Goal: Transaction & Acquisition: Book appointment/travel/reservation

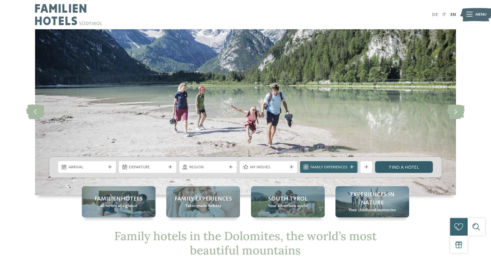
click at [390, 164] on link "Find a hotel" at bounding box center [403, 167] width 57 height 12
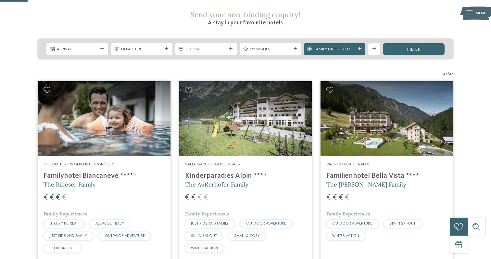
scroll to position [119, 0]
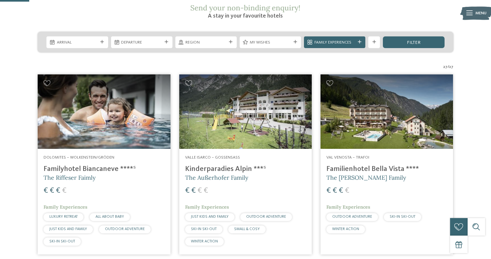
drag, startPoint x: 152, startPoint y: 154, endPoint x: 457, endPoint y: 14, distance: 335.9
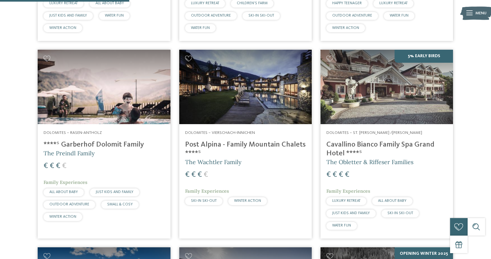
scroll to position [521, 0]
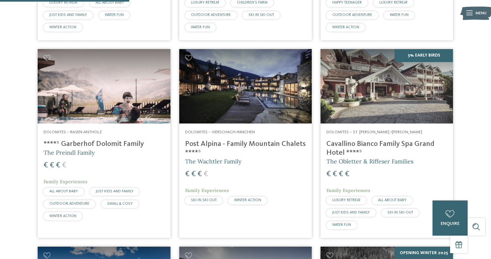
click at [139, 94] on img at bounding box center [104, 86] width 133 height 75
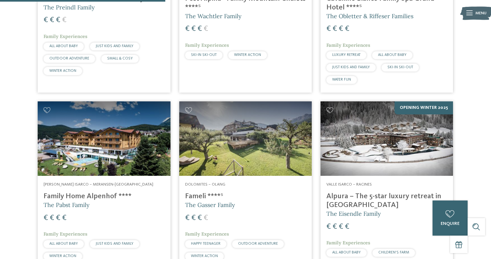
scroll to position [670, 0]
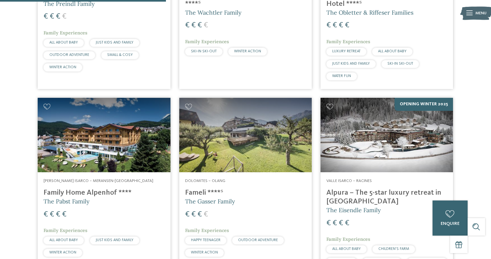
click at [137, 128] on img at bounding box center [104, 135] width 133 height 75
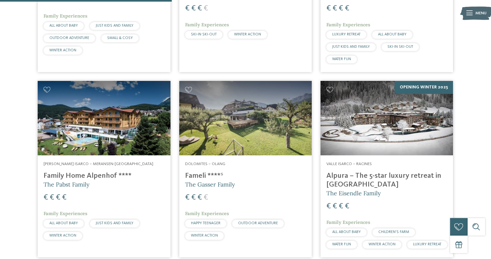
scroll to position [693, 0]
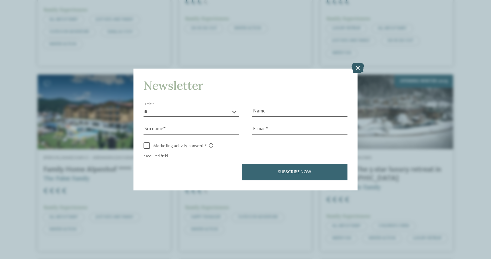
click at [356, 71] on icon at bounding box center [357, 68] width 13 height 10
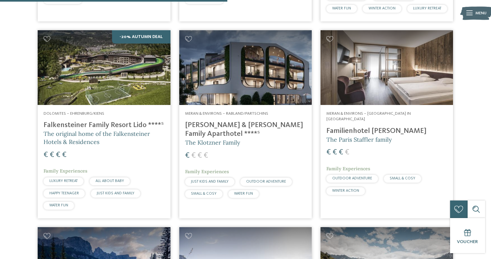
scroll to position [917, 0]
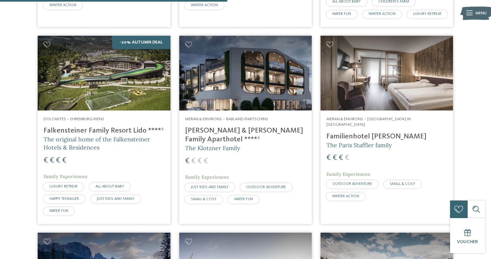
click at [396, 66] on img at bounding box center [387, 73] width 133 height 75
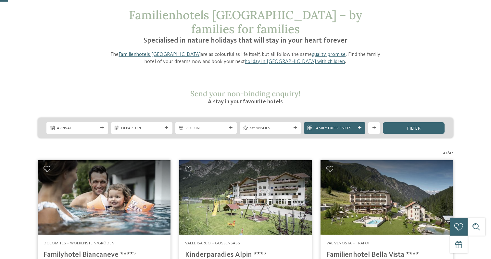
scroll to position [51, 0]
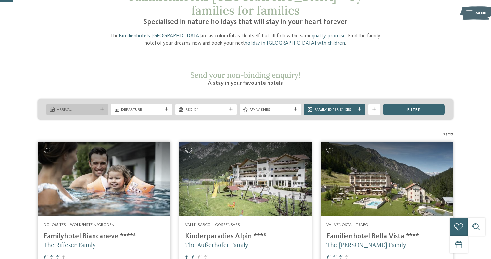
click at [68, 107] on span "Arrival" at bounding box center [77, 110] width 41 height 6
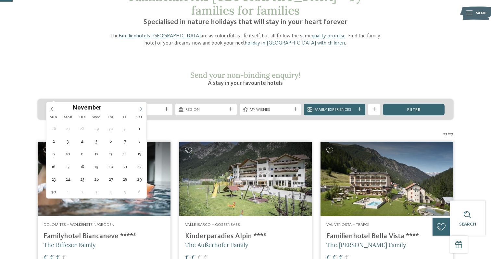
click at [142, 110] on icon at bounding box center [141, 109] width 5 height 5
type input "****"
click at [142, 110] on icon at bounding box center [141, 109] width 5 height 5
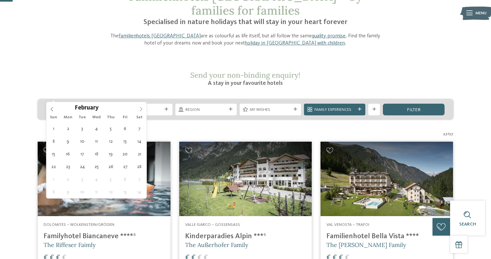
click at [142, 110] on icon at bounding box center [141, 109] width 5 height 5
type div "21.06.2026"
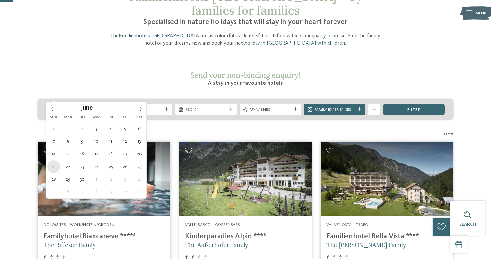
type input "****"
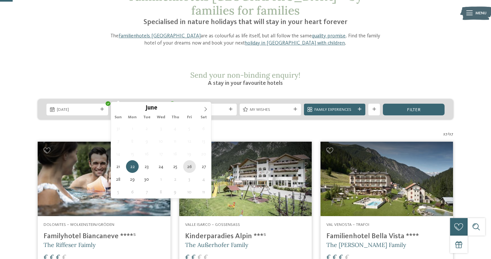
type div "26.06.2026"
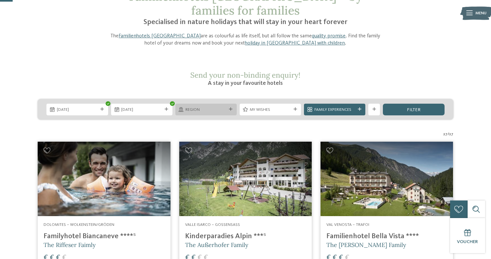
click at [208, 104] on div "Region" at bounding box center [205, 110] width 61 height 12
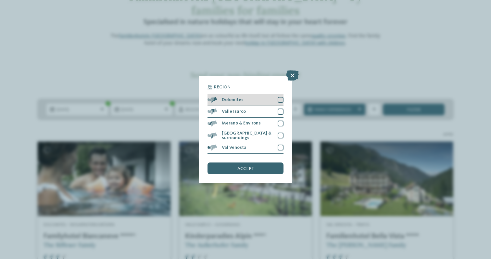
click at [280, 102] on div at bounding box center [281, 100] width 6 height 6
click at [250, 170] on span "accept" at bounding box center [245, 168] width 17 height 5
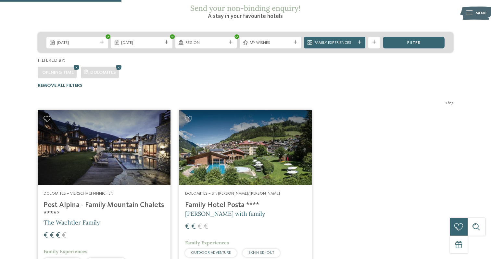
scroll to position [118, 0]
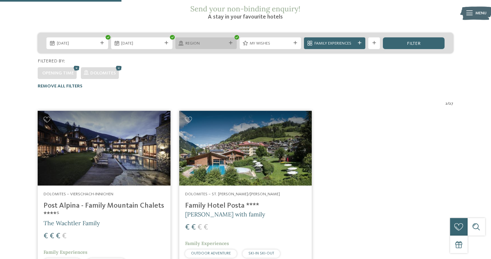
click at [207, 41] on span "Region" at bounding box center [205, 44] width 41 height 6
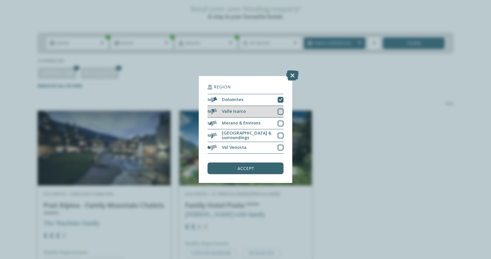
click at [282, 112] on div at bounding box center [281, 112] width 6 height 6
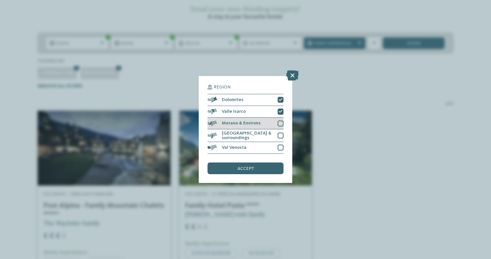
click at [280, 121] on div at bounding box center [281, 124] width 6 height 6
click at [280, 135] on div at bounding box center [281, 136] width 6 height 6
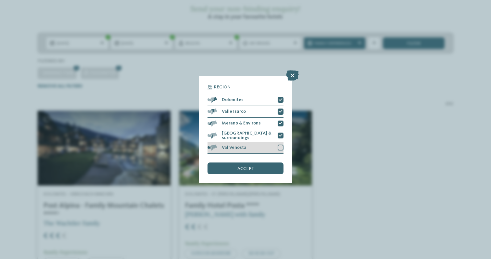
click at [280, 147] on div at bounding box center [281, 148] width 6 height 6
click at [273, 168] on div "accept" at bounding box center [246, 168] width 76 height 12
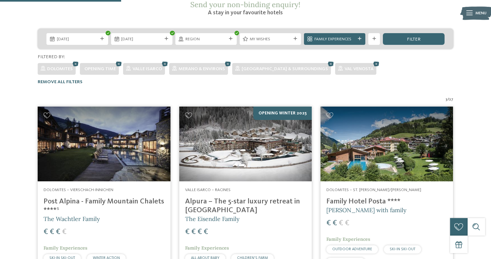
scroll to position [124, 0]
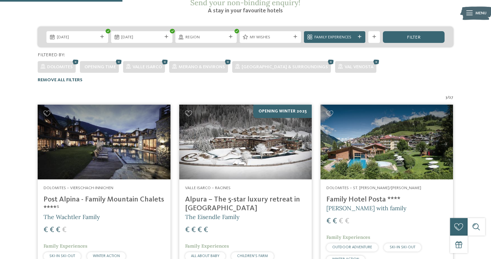
click at [74, 78] on span "Remove all filters" at bounding box center [60, 80] width 45 height 5
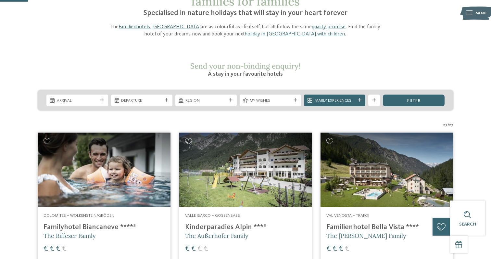
scroll to position [0, 0]
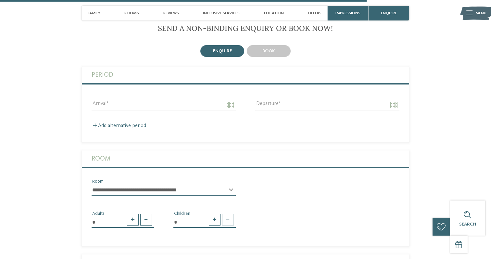
scroll to position [1694, 0]
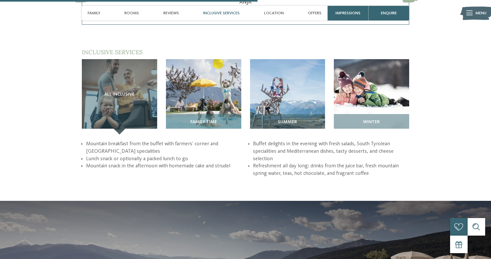
scroll to position [778, 0]
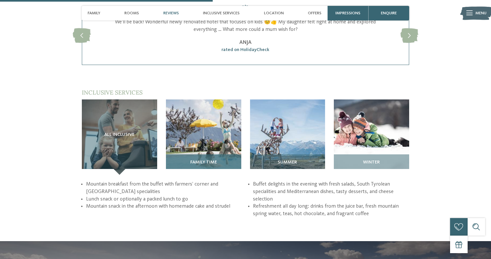
click at [208, 128] on img at bounding box center [203, 136] width 75 height 75
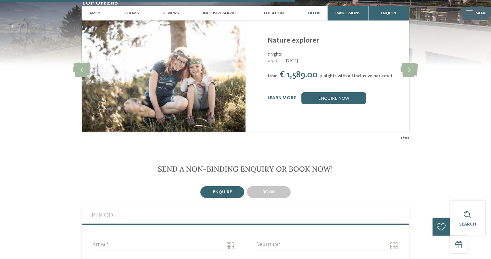
scroll to position [1082, 0]
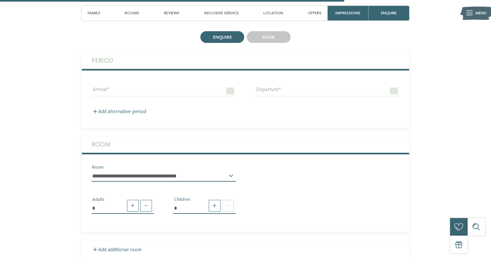
scroll to position [1245, 0]
